Goal: Task Accomplishment & Management: Manage account settings

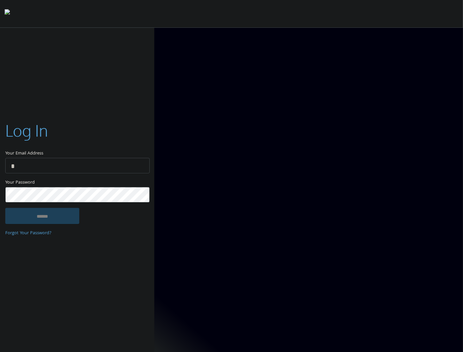
type input "**********"
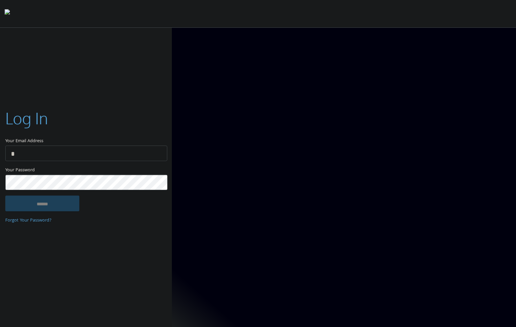
type input "**********"
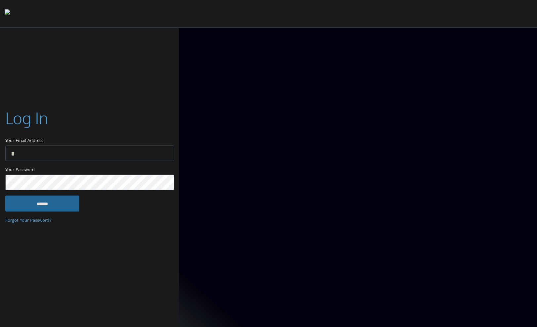
type input "**********"
